Goal: Check status: Check status

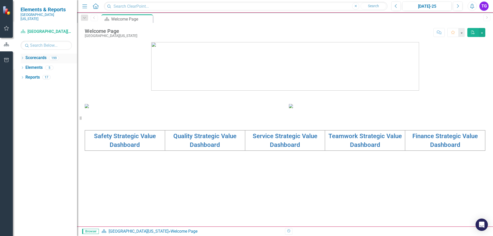
click at [22, 57] on icon "Dropdown" at bounding box center [23, 58] width 4 height 3
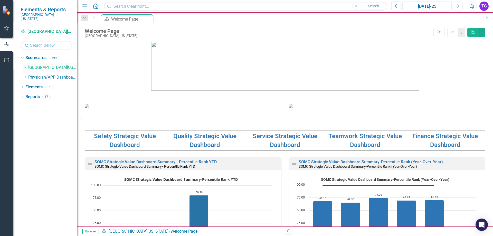
click at [24, 66] on icon "Dropdown" at bounding box center [25, 67] width 4 height 3
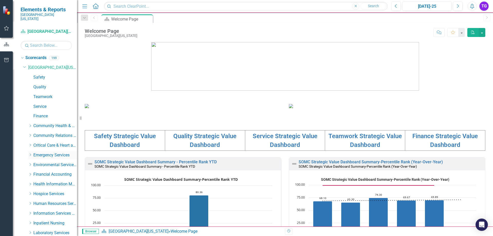
click at [30, 153] on icon "Dropdown" at bounding box center [30, 154] width 4 height 3
click at [45, 162] on link "Emergency Department" at bounding box center [58, 165] width 39 height 6
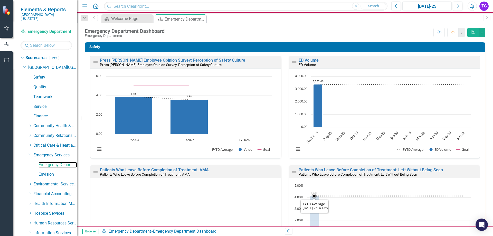
scroll to position [51, 0]
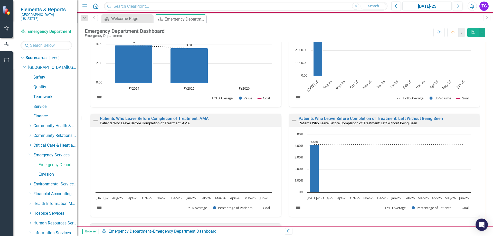
click at [427, 3] on button "[DATE]-25" at bounding box center [427, 6] width 49 height 9
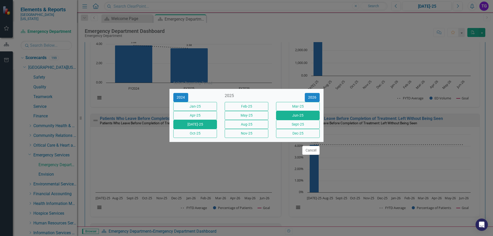
click at [292, 113] on button "Jun-25" at bounding box center [298, 115] width 44 height 9
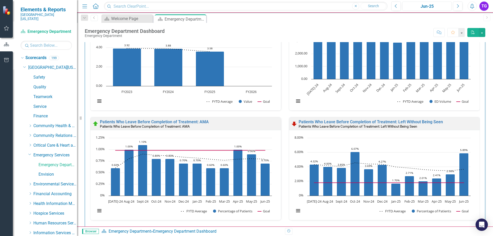
scroll to position [51, 0]
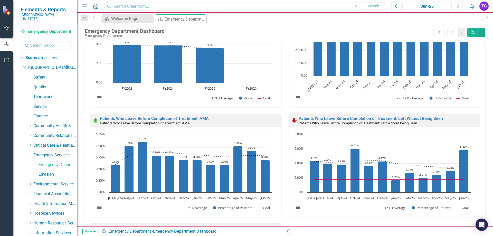
click at [426, 6] on div "Jun-25" at bounding box center [427, 6] width 46 height 6
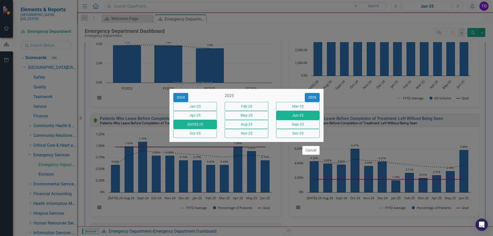
click at [208, 127] on button "[DATE]-25" at bounding box center [195, 124] width 44 height 9
